Goal: Task Accomplishment & Management: Use online tool/utility

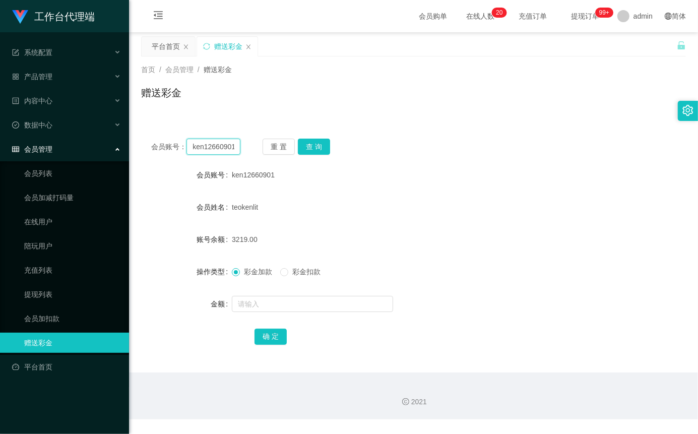
click at [222, 150] on input "ken12660901" at bounding box center [213, 147] width 54 height 16
paste input "81653227"
type input "81653227"
click at [321, 142] on button "查 询" at bounding box center [314, 147] width 32 height 16
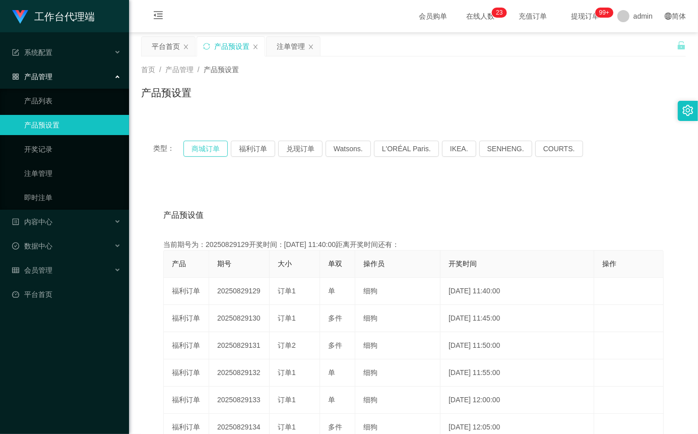
click at [215, 151] on button "商城订单" at bounding box center [205, 149] width 44 height 16
type button "k3wph"
